Goal: Task Accomplishment & Management: Manage account settings

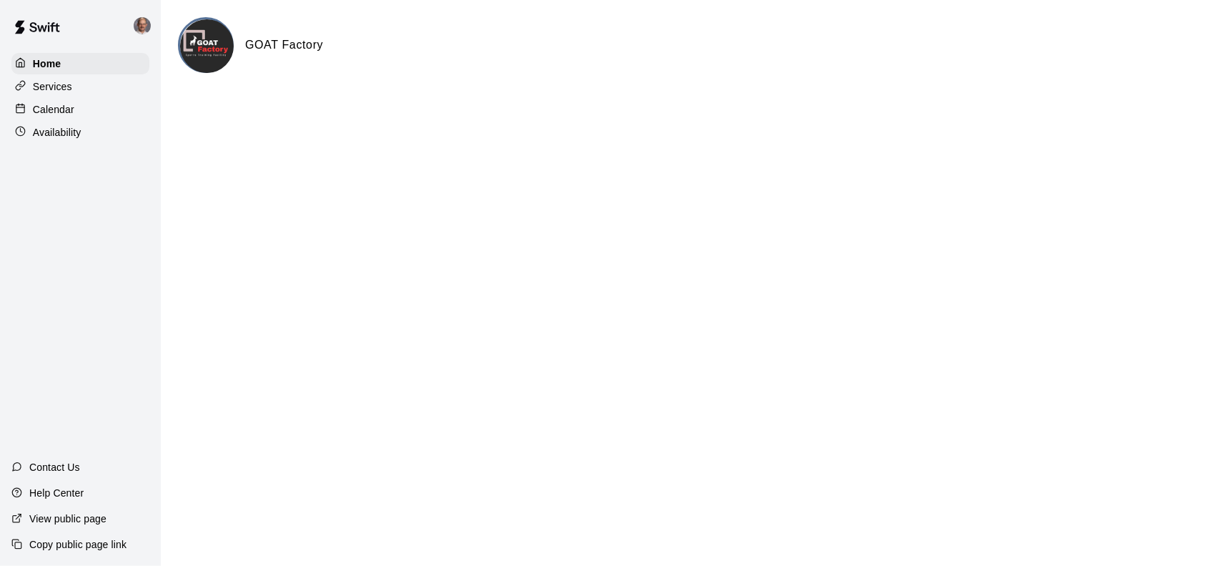
click at [67, 114] on p "Calendar" at bounding box center [53, 109] width 41 height 14
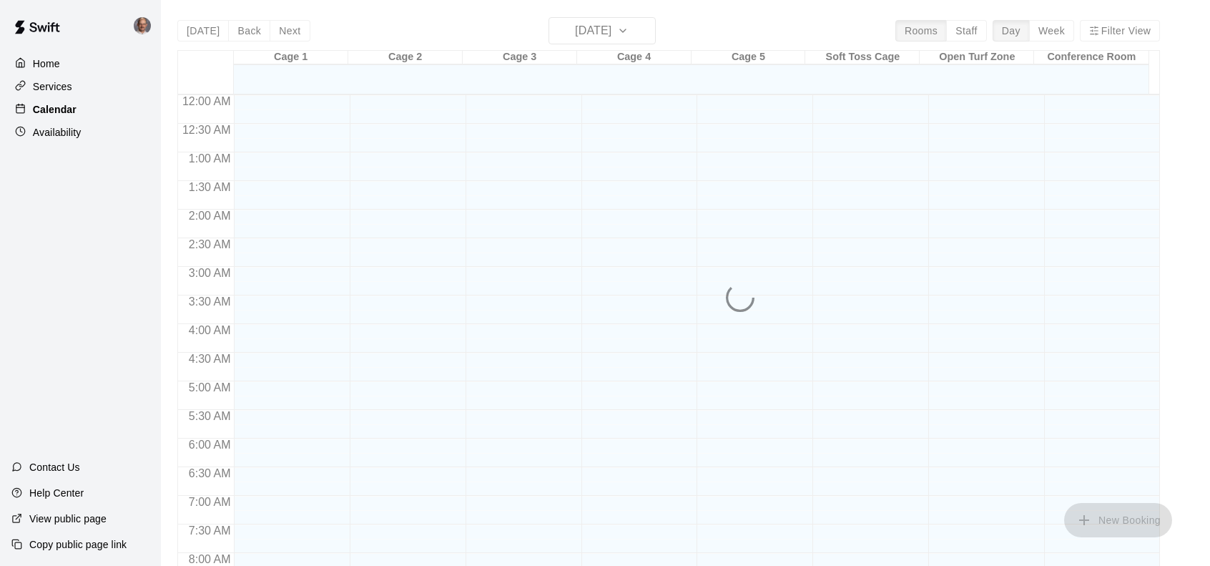
scroll to position [526, 0]
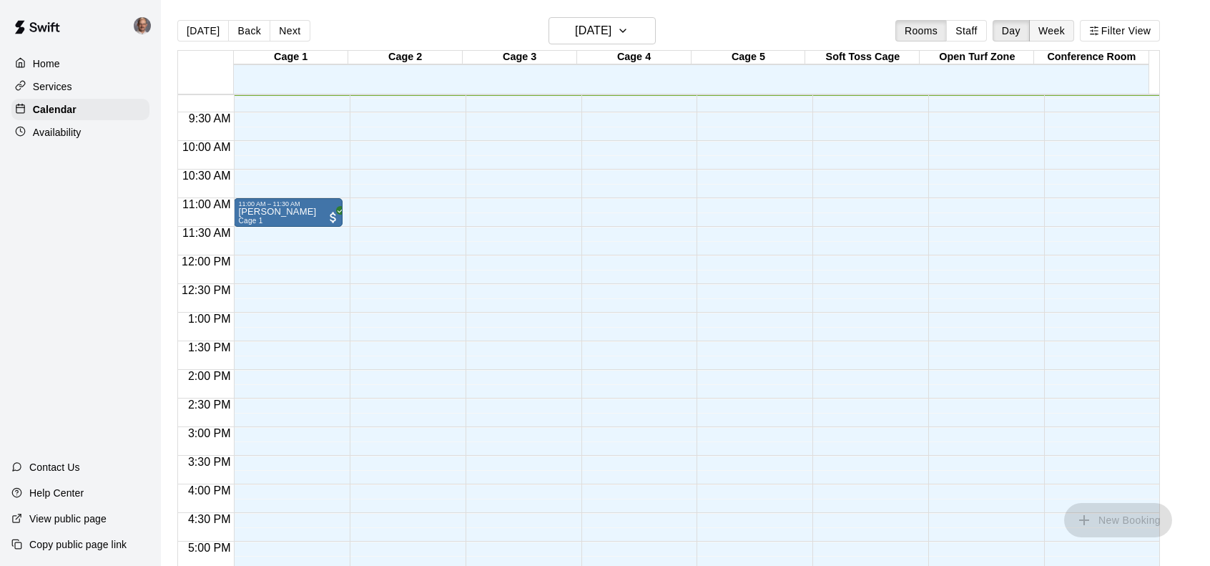
click at [1054, 30] on button "Week" at bounding box center [1051, 30] width 45 height 21
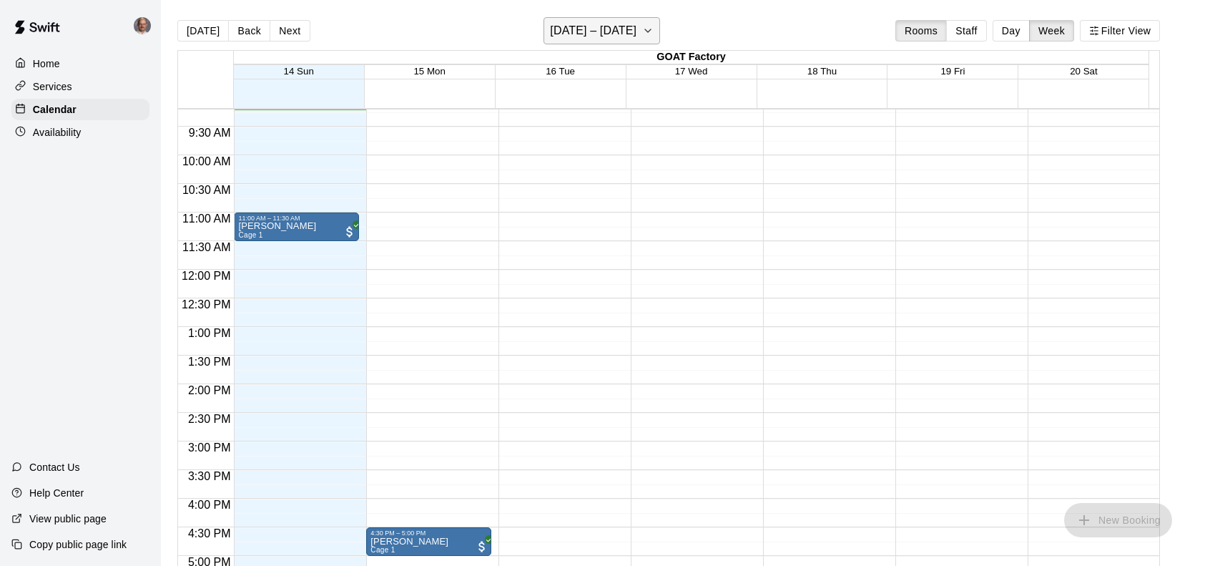
click at [653, 30] on icon "button" at bounding box center [647, 30] width 11 height 17
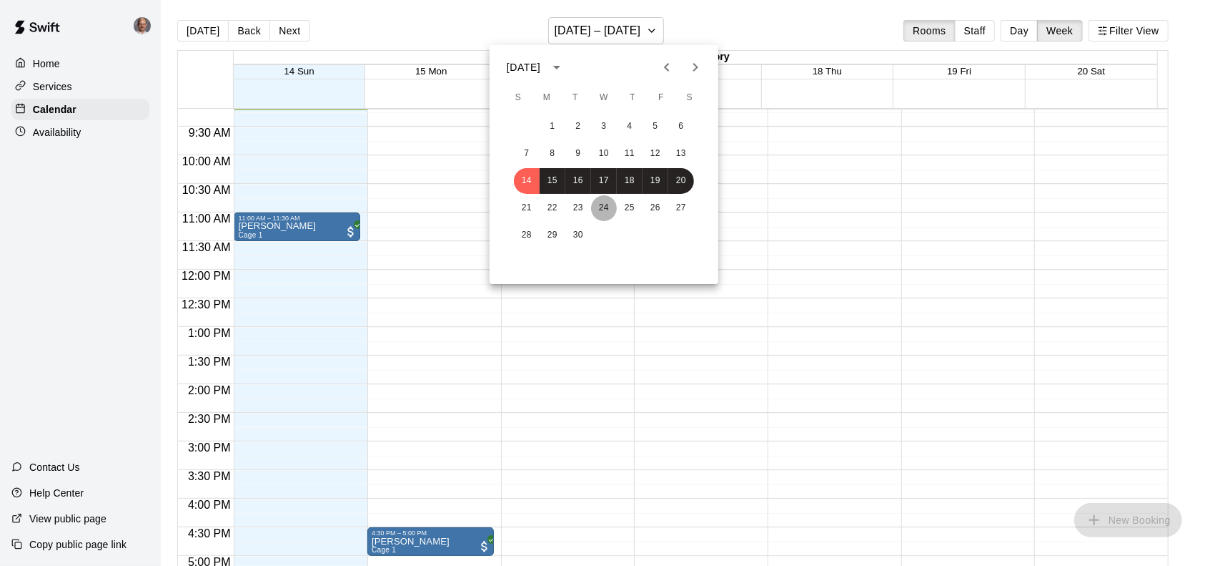
click at [608, 207] on button "24" at bounding box center [604, 208] width 26 height 26
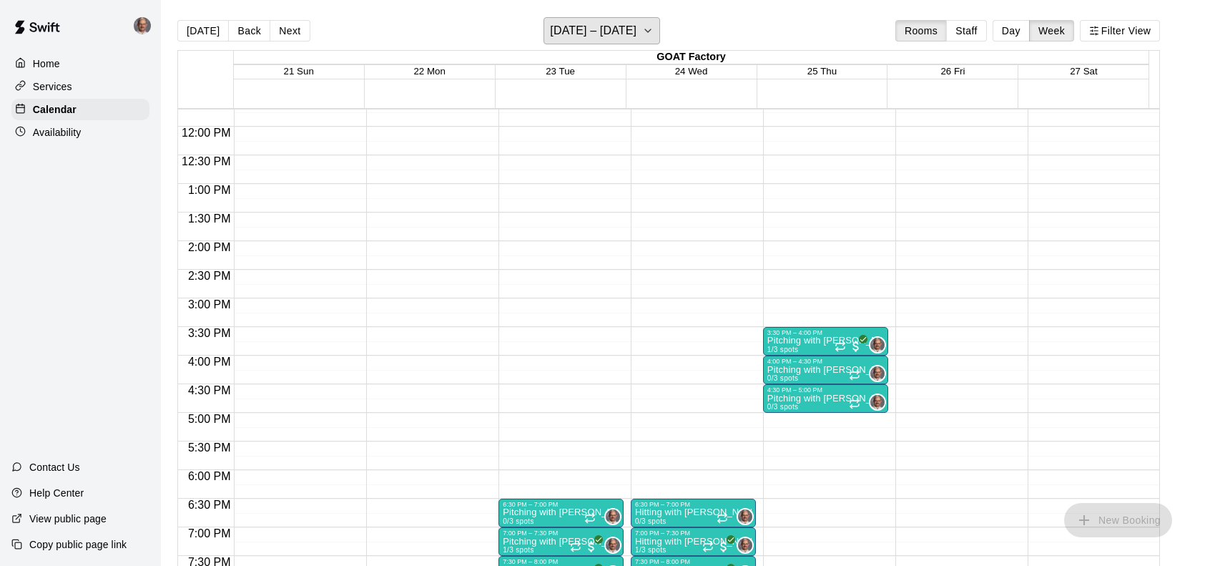
scroll to position [741, 0]
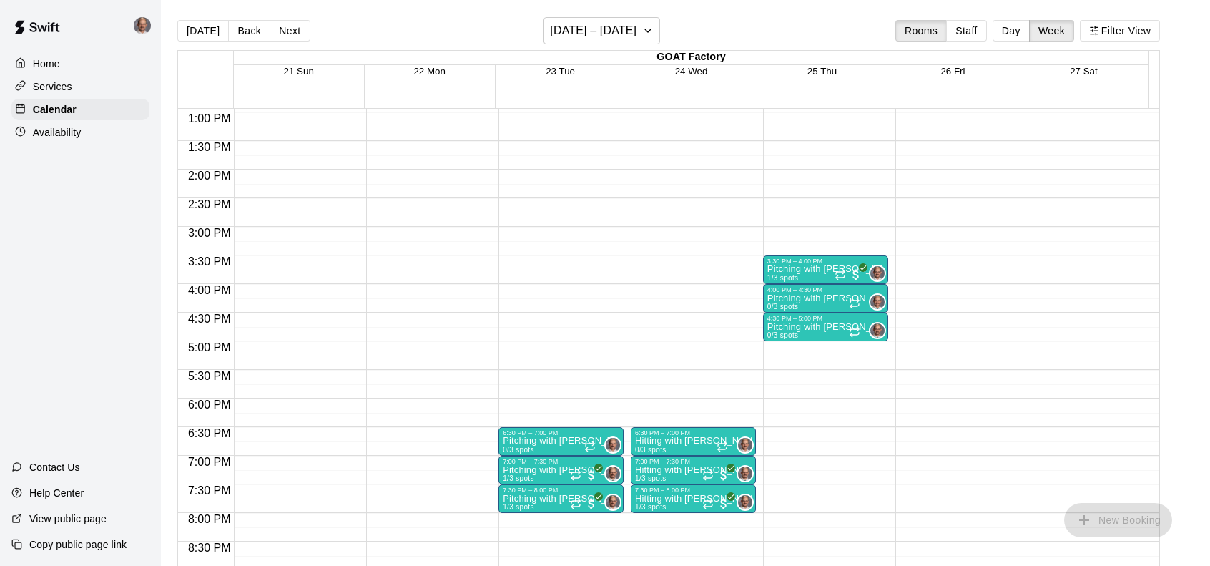
click at [538, 440] on p "Pitching with [PERSON_NAME]" at bounding box center [561, 440] width 117 height 0
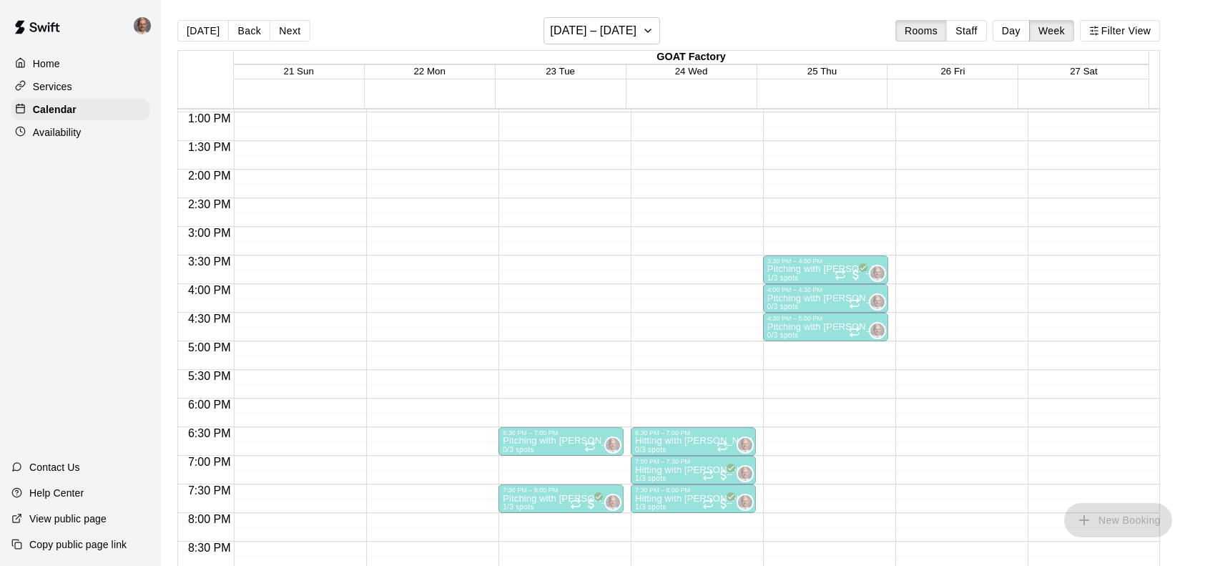
click at [534, 470] on p "Pitching with [PERSON_NAME]" at bounding box center [561, 470] width 117 height 0
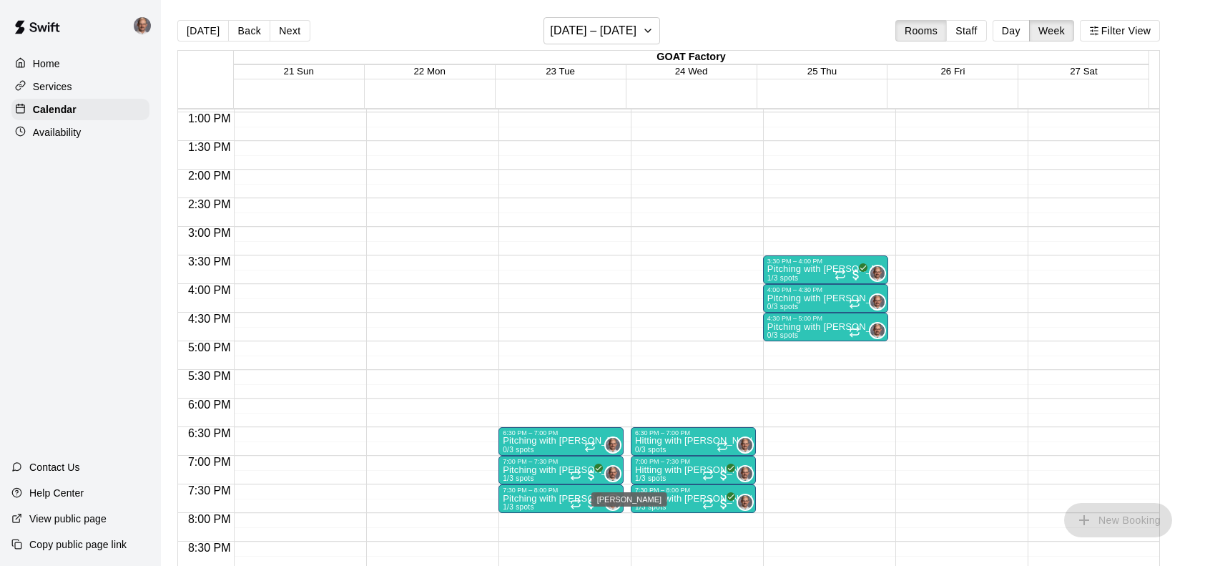
click at [615, 473] on img "Don Eddy" at bounding box center [613, 473] width 14 height 14
click at [598, 468] on icon "All customers have paid" at bounding box center [598, 467] width 9 height 9
click at [551, 470] on p "Pitching with [PERSON_NAME]" at bounding box center [561, 470] width 117 height 0
click at [518, 470] on p "Pitching with [PERSON_NAME]" at bounding box center [561, 470] width 117 height 0
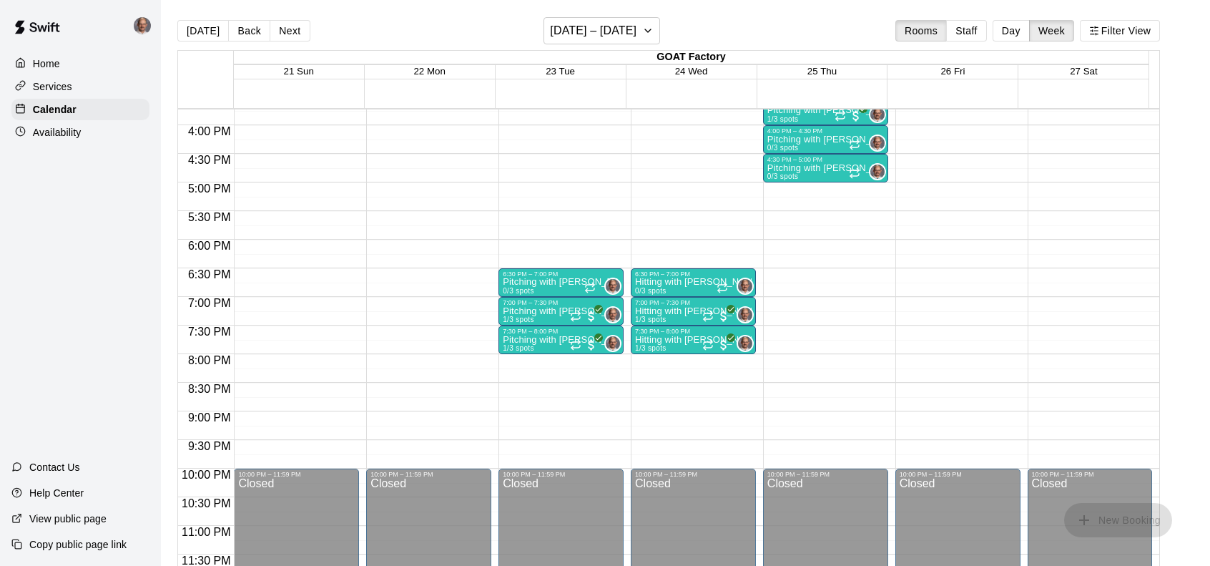
scroll to position [828, 0]
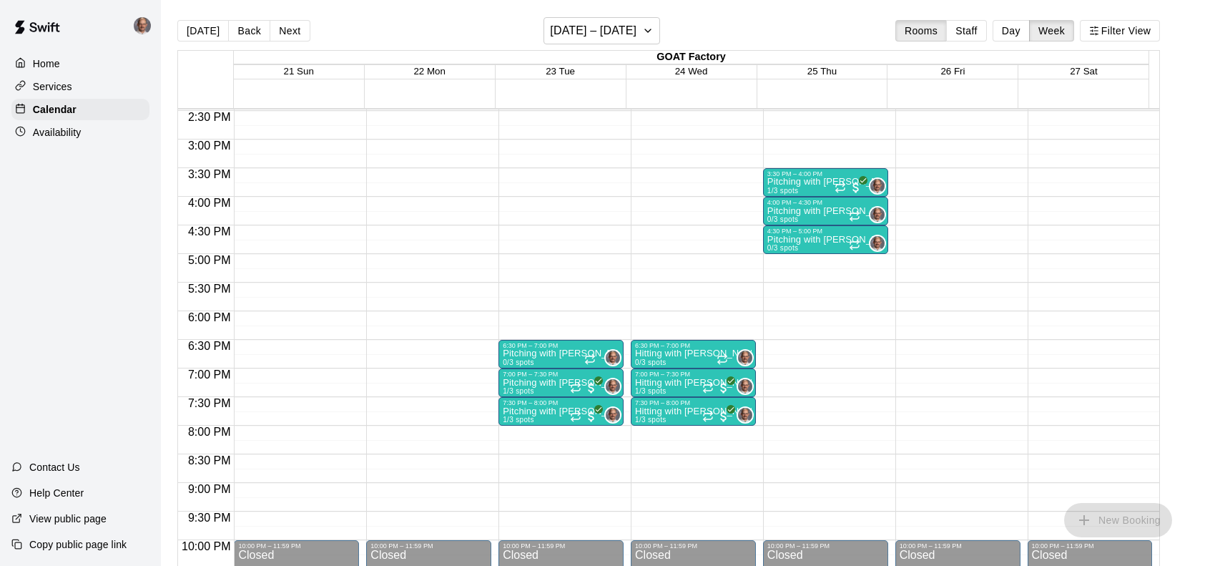
click at [536, 383] on p "Pitching with [PERSON_NAME]" at bounding box center [561, 383] width 117 height 0
click at [1020, 29] on button "Day" at bounding box center [1010, 30] width 37 height 21
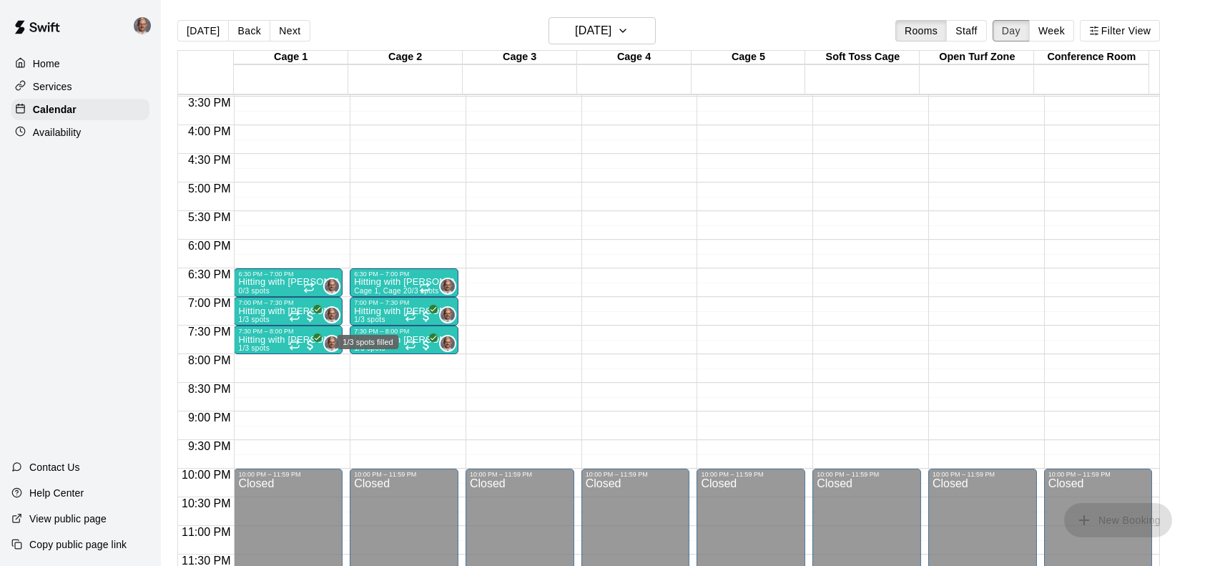
scroll to position [23, 0]
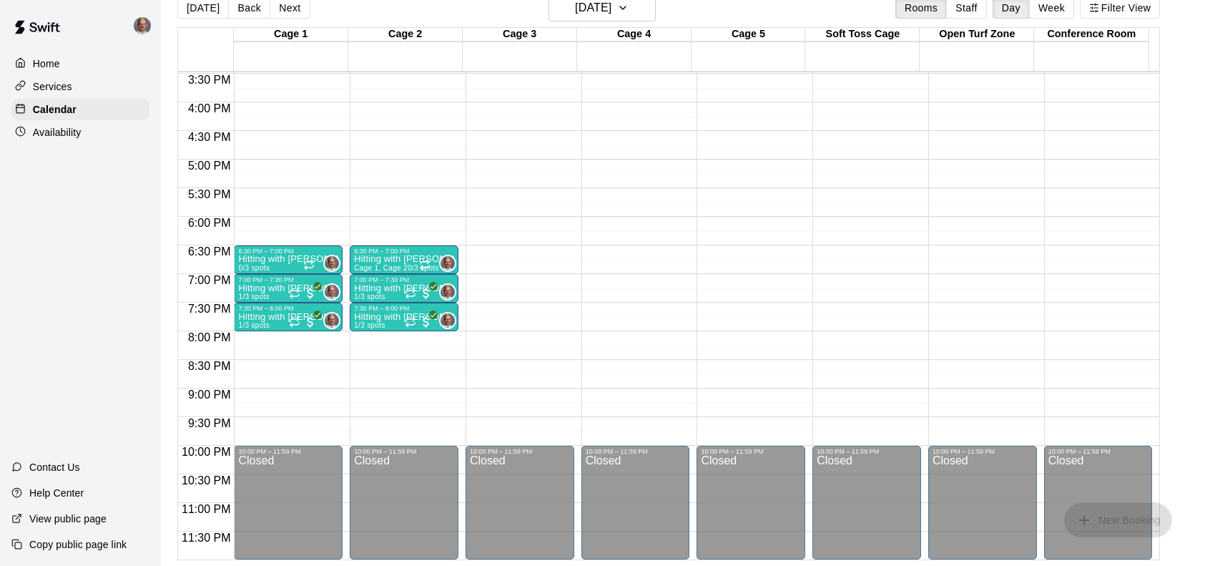
click at [68, 64] on div "Home" at bounding box center [80, 63] width 138 height 21
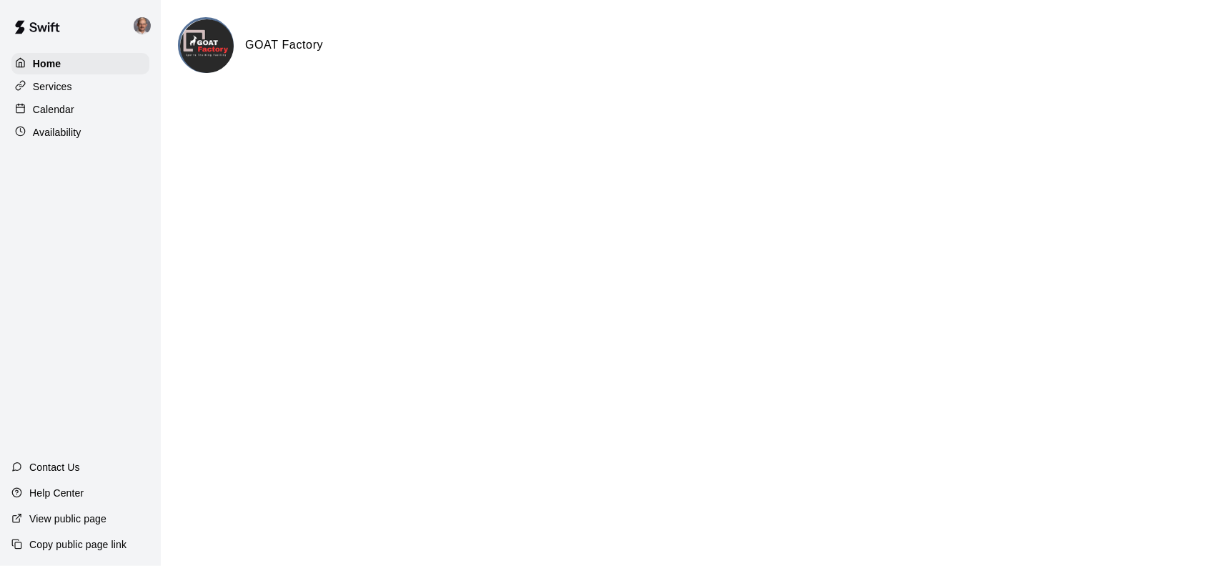
click at [92, 115] on div "Calendar" at bounding box center [80, 109] width 138 height 21
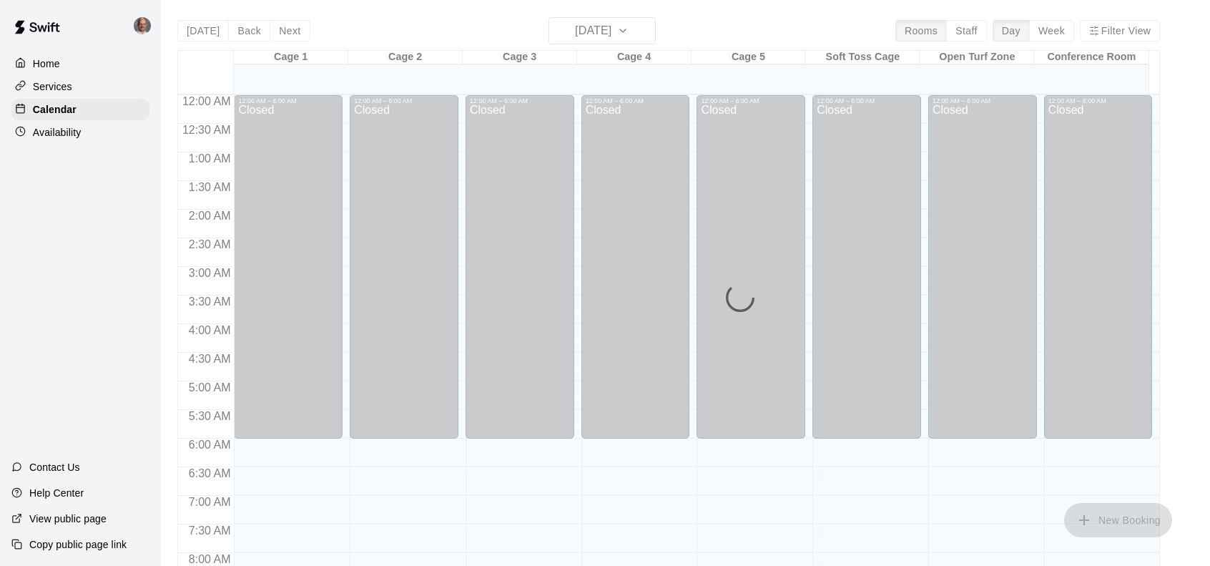
scroll to position [528, 0]
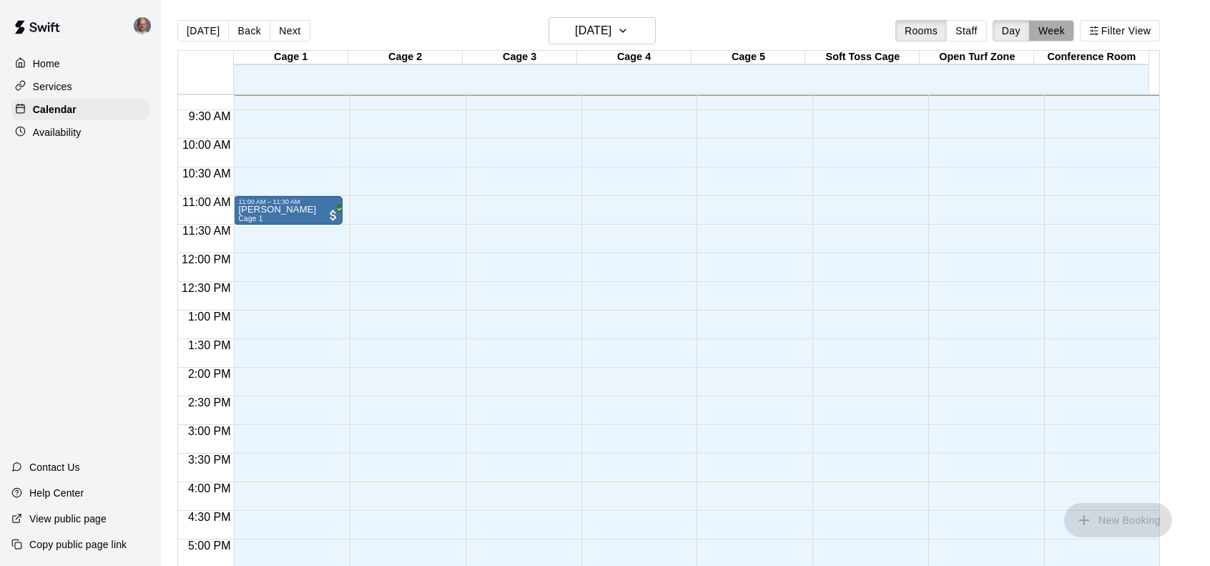
click at [1057, 32] on button "Week" at bounding box center [1051, 30] width 45 height 21
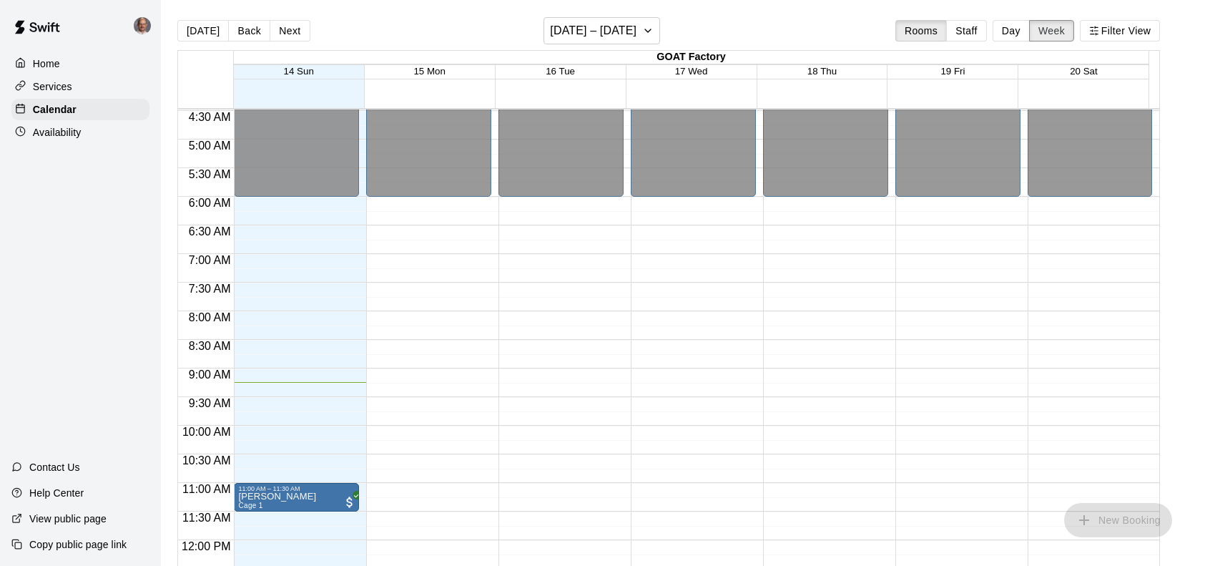
scroll to position [542, 0]
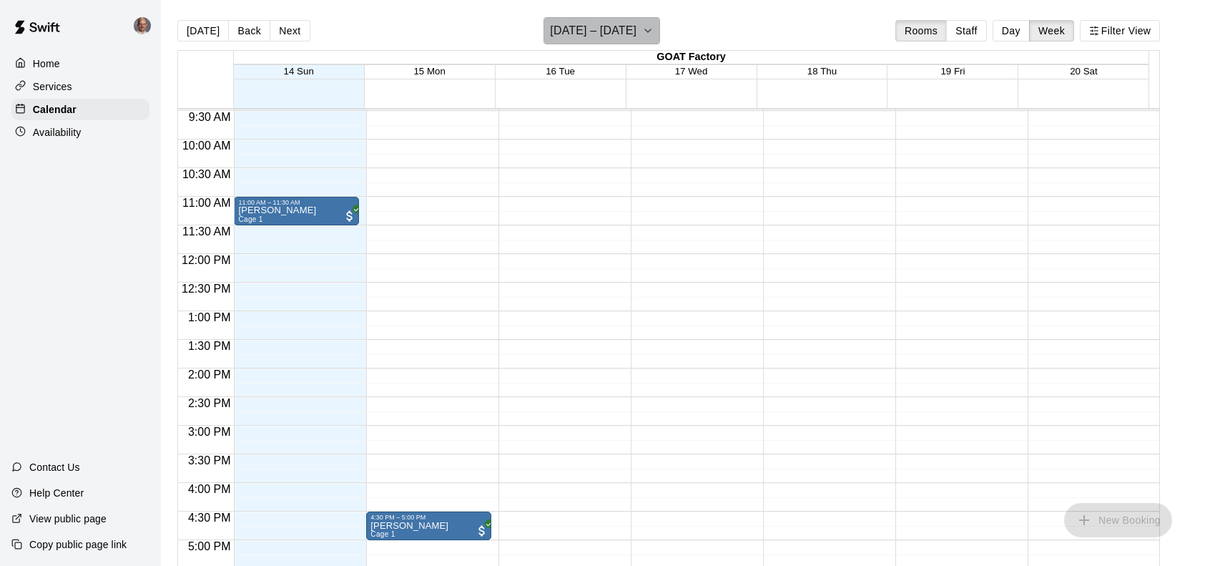
click at [653, 31] on icon "button" at bounding box center [647, 30] width 11 height 17
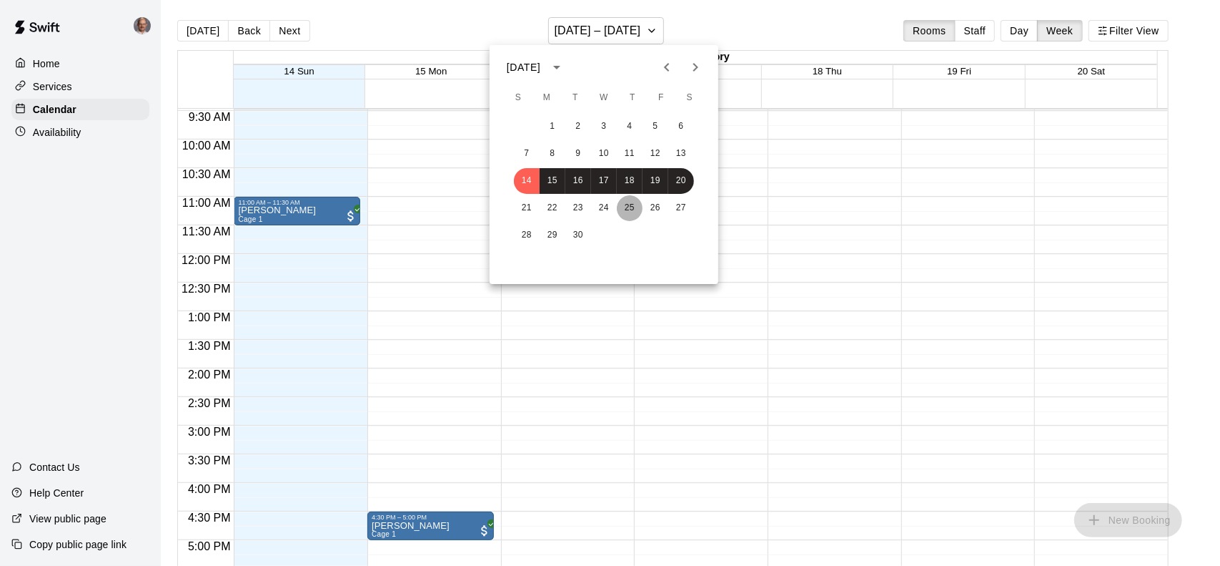
click at [626, 207] on button "25" at bounding box center [630, 208] width 26 height 26
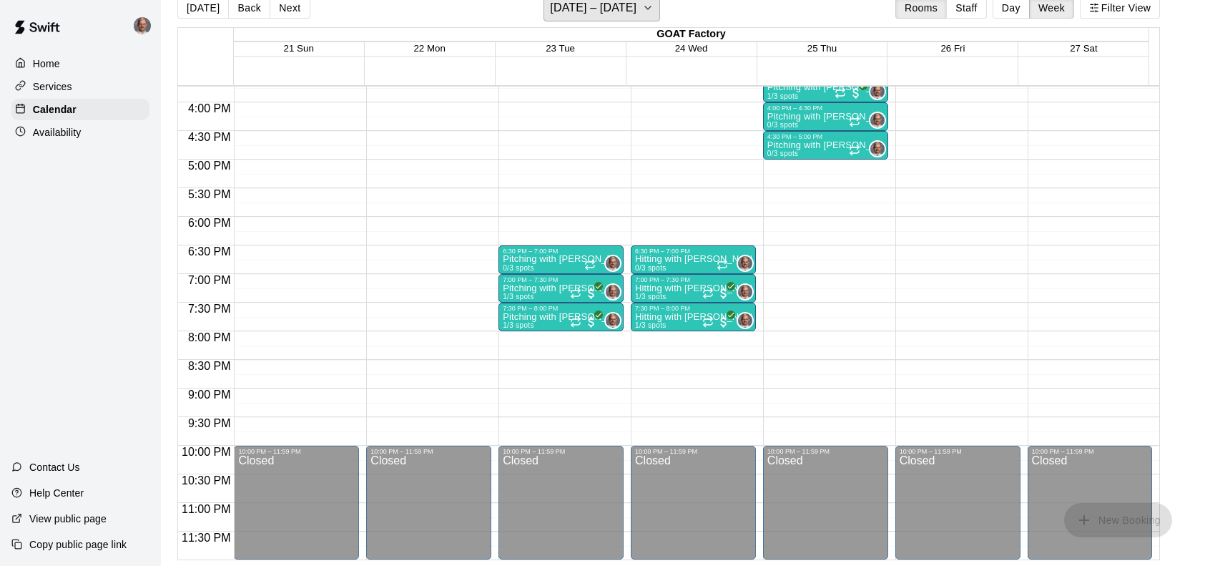
scroll to position [685, 0]
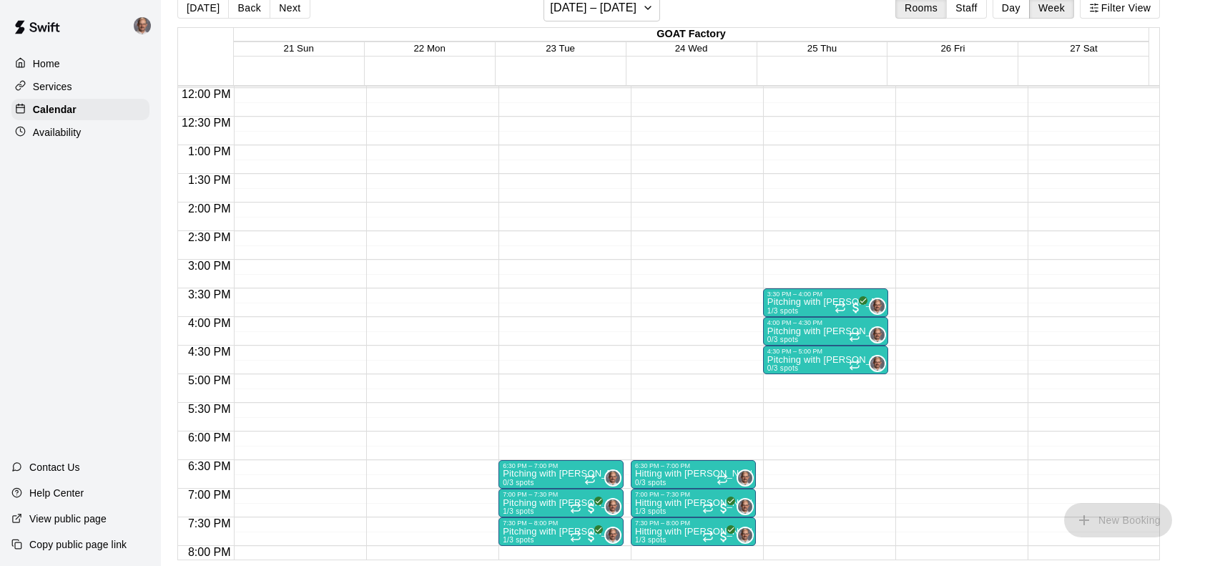
click at [82, 89] on div "Services" at bounding box center [80, 86] width 138 height 21
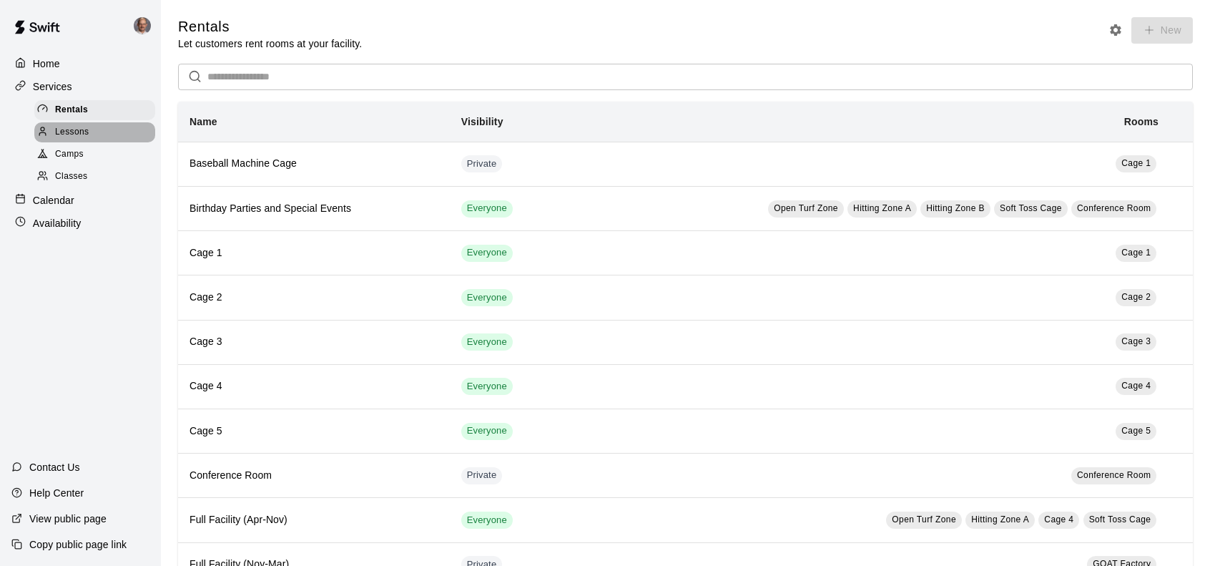
click at [90, 137] on div "Lessons" at bounding box center [94, 132] width 121 height 20
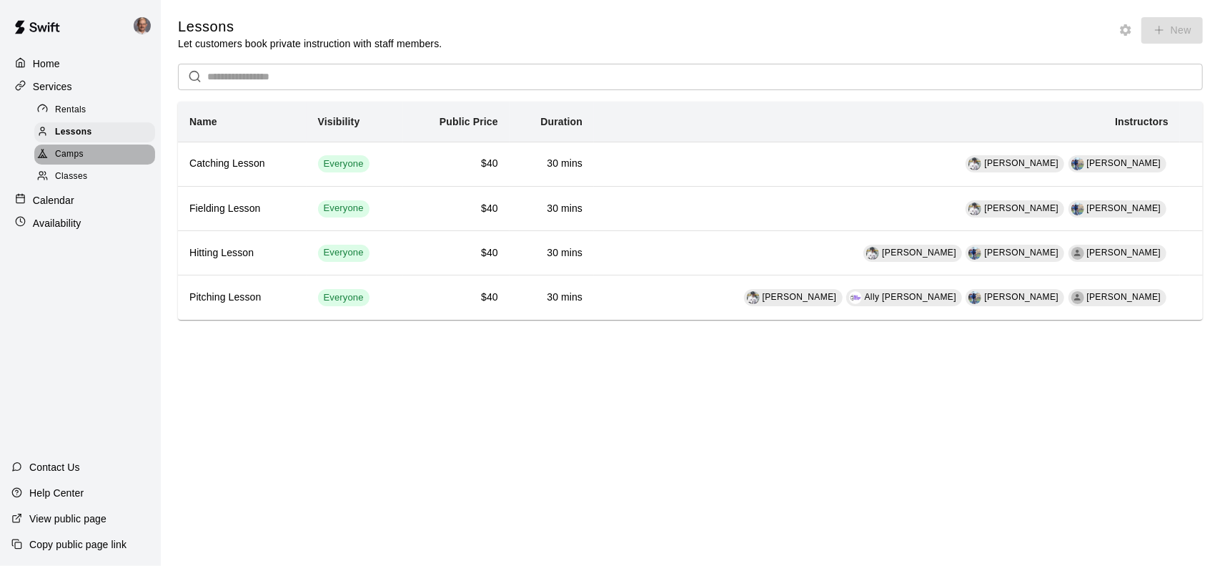
click at [86, 164] on div "Camps" at bounding box center [94, 154] width 121 height 20
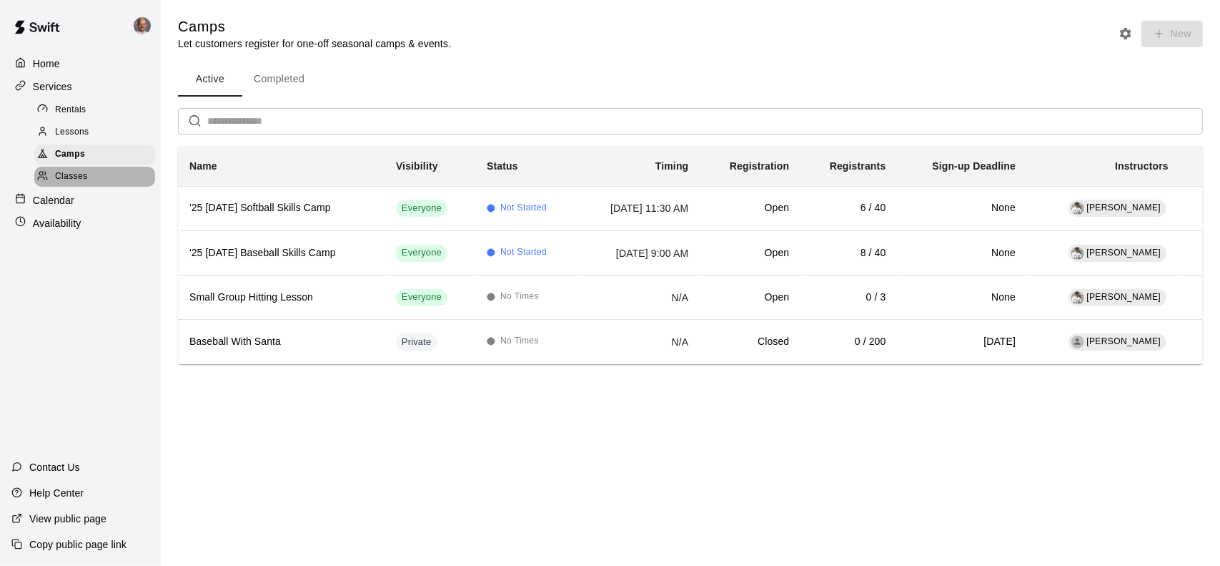
click at [90, 182] on div "Classes" at bounding box center [94, 177] width 121 height 20
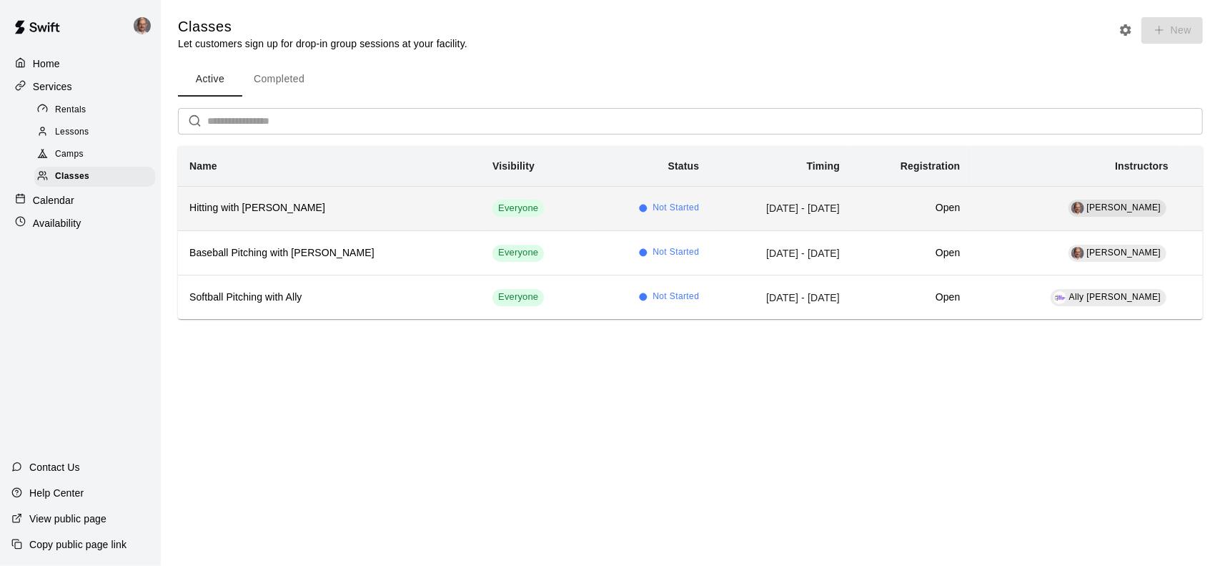
click at [653, 207] on span "Not Started" at bounding box center [676, 208] width 46 height 14
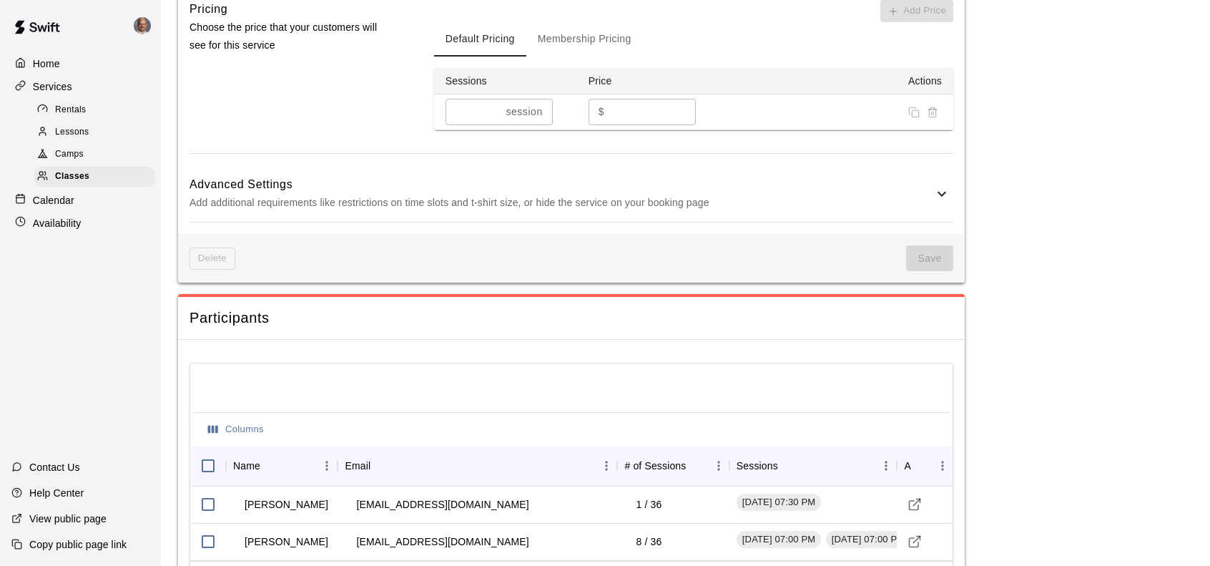
scroll to position [1076, 0]
